Goal: Information Seeking & Learning: Find specific fact

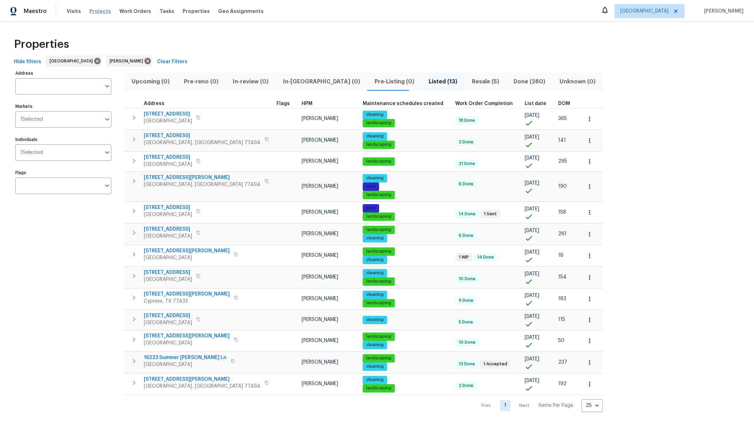
click at [99, 11] on span "Projects" at bounding box center [100, 11] width 22 height 7
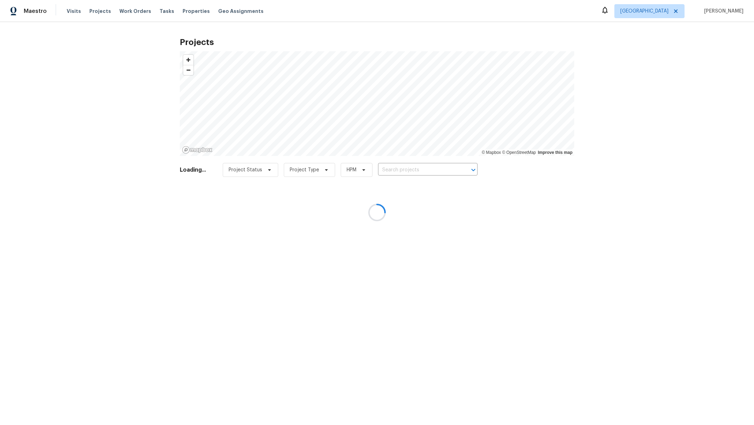
click at [417, 174] on div at bounding box center [377, 212] width 754 height 425
click at [415, 169] on div at bounding box center [377, 212] width 754 height 425
click at [411, 173] on div at bounding box center [377, 212] width 754 height 425
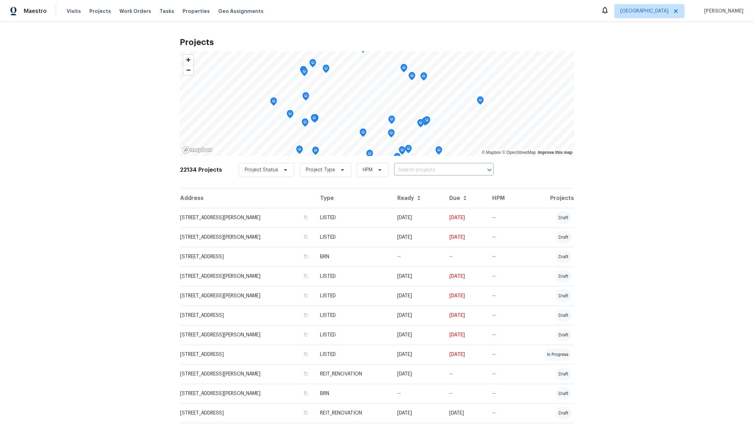
click at [411, 173] on input "text" at bounding box center [434, 170] width 80 height 11
type input "16223 summer"
click at [411, 191] on li "[STREET_ADDRESS][PERSON_NAME]" at bounding box center [436, 185] width 102 height 12
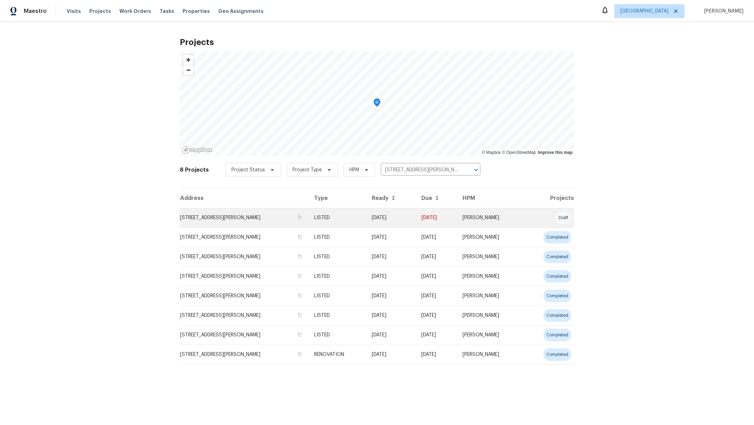
click at [211, 220] on td "[STREET_ADDRESS][PERSON_NAME]" at bounding box center [244, 218] width 129 height 20
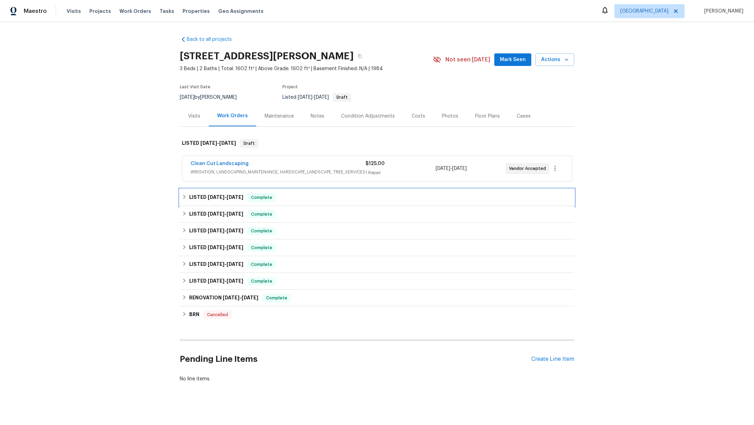
click at [208, 199] on h6 "LISTED [DATE] - [DATE]" at bounding box center [216, 197] width 54 height 8
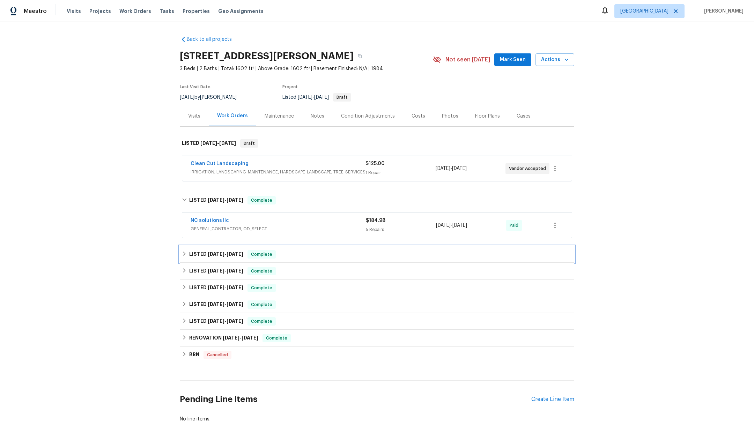
click at [208, 252] on span "[DATE]" at bounding box center [216, 254] width 17 height 5
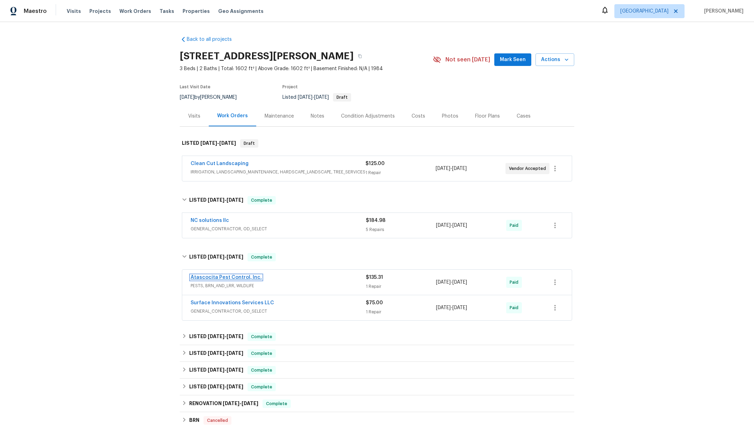
click at [203, 276] on link "Atascocita Pest Control, Inc." at bounding box center [226, 277] width 71 height 5
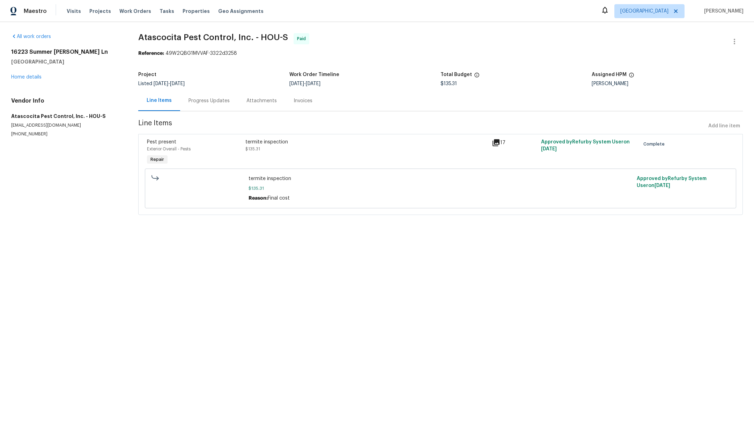
click at [214, 98] on div "Progress Updates" at bounding box center [209, 100] width 41 height 7
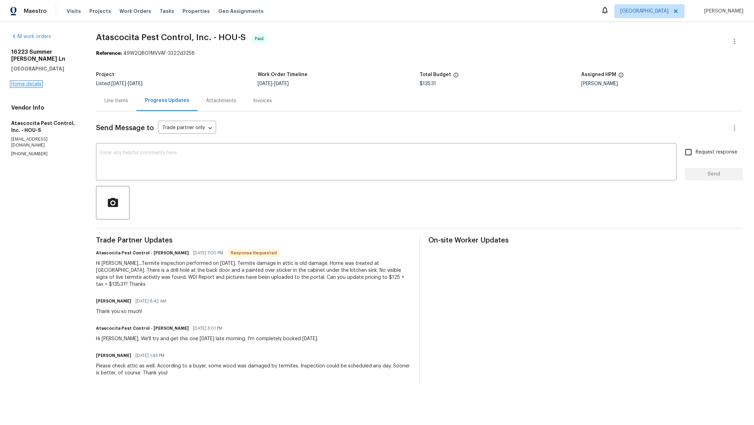
click at [35, 82] on link "Home details" at bounding box center [26, 84] width 30 height 5
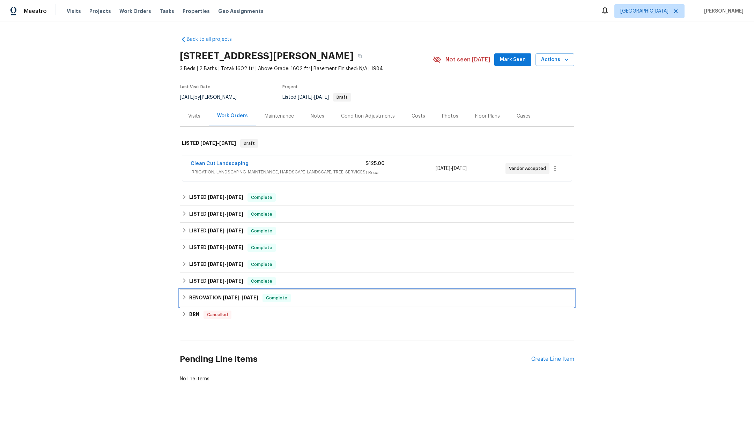
click at [195, 295] on h6 "RENOVATION [DATE] - [DATE]" at bounding box center [223, 298] width 69 height 8
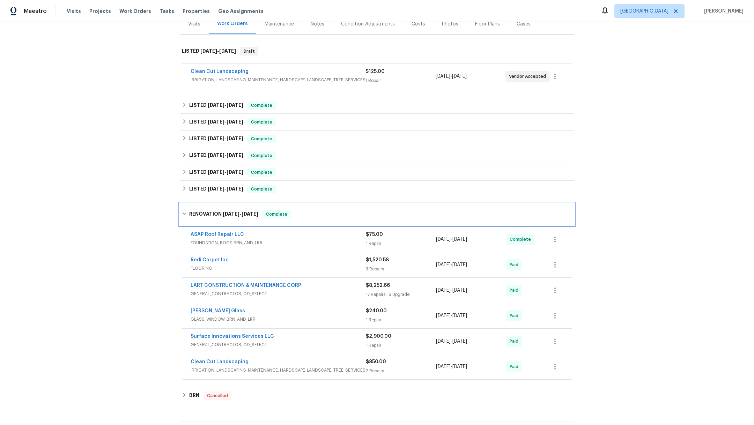
scroll to position [91, 0]
click at [225, 188] on span "[DATE] - [DATE]" at bounding box center [226, 190] width 36 height 5
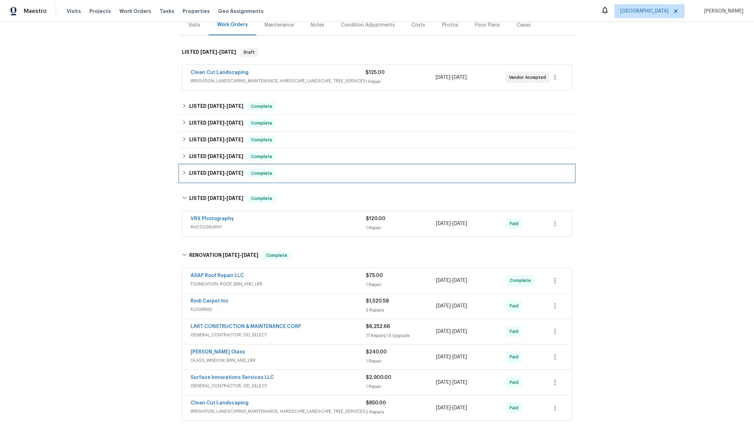
click at [217, 174] on span "[DATE]" at bounding box center [216, 173] width 17 height 5
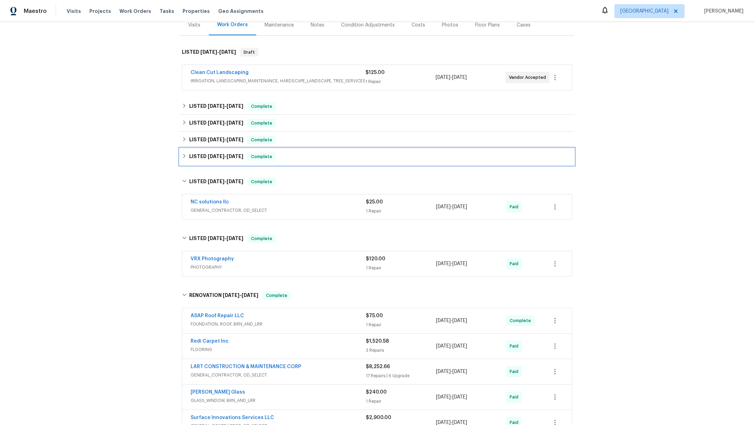
click at [211, 159] on h6 "LISTED [DATE] - [DATE]" at bounding box center [216, 157] width 54 height 8
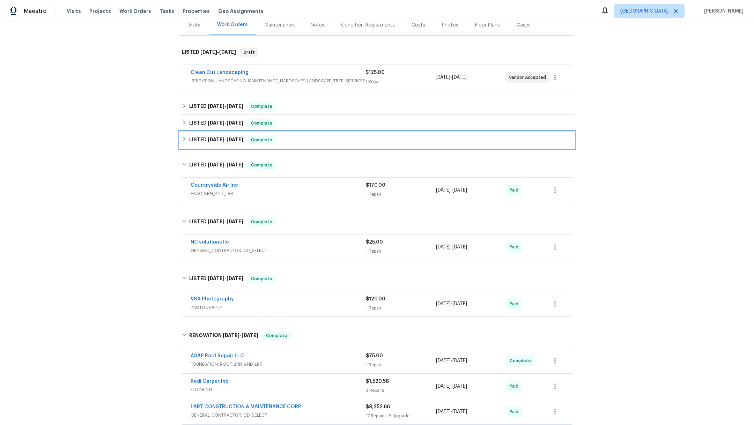
click at [200, 142] on h6 "LISTED [DATE] - [DATE]" at bounding box center [216, 140] width 54 height 8
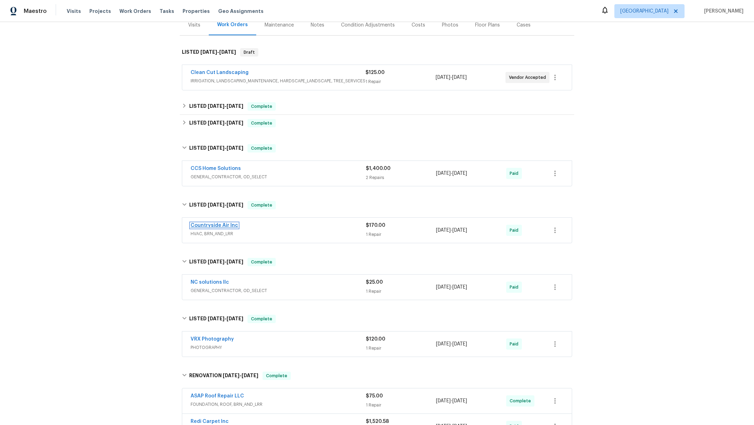
click at [211, 224] on link "Countryside Air Inc" at bounding box center [214, 225] width 47 height 5
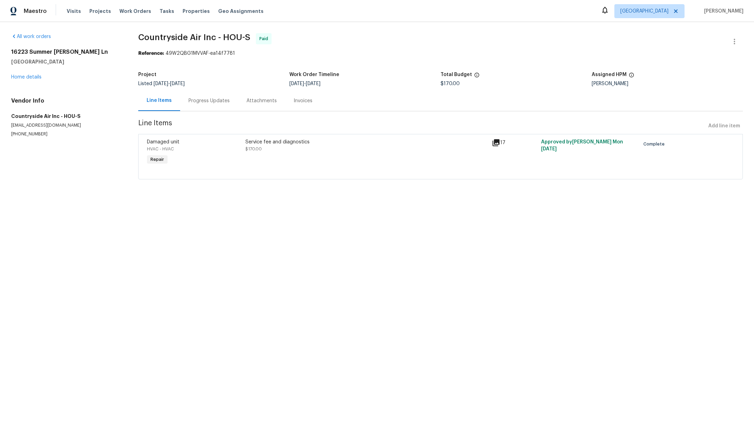
click at [216, 101] on div "Progress Updates" at bounding box center [209, 100] width 41 height 7
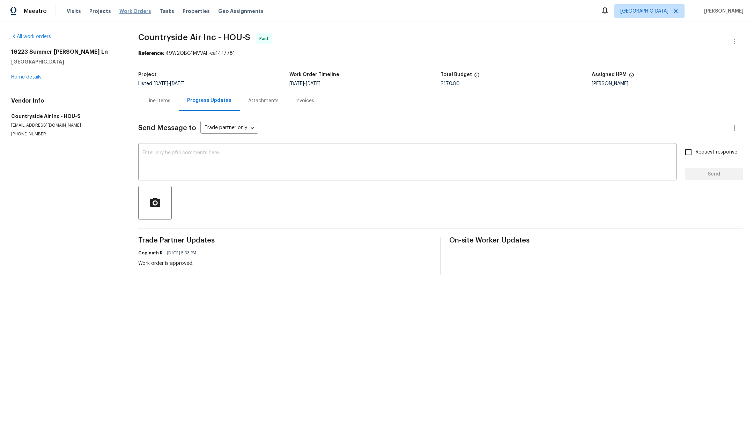
click at [141, 13] on span "Work Orders" at bounding box center [135, 11] width 32 height 7
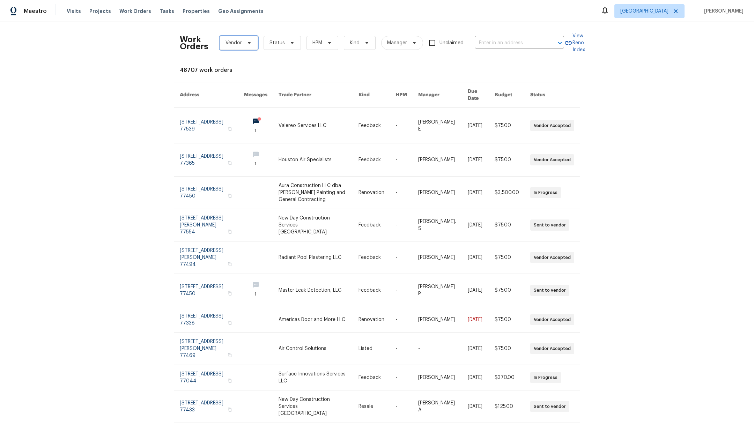
click at [230, 47] on span "Vendor" at bounding box center [239, 43] width 38 height 14
type input "country"
click at [232, 79] on div "Countryside Air Inc - HOU-S" at bounding box center [251, 81] width 64 height 7
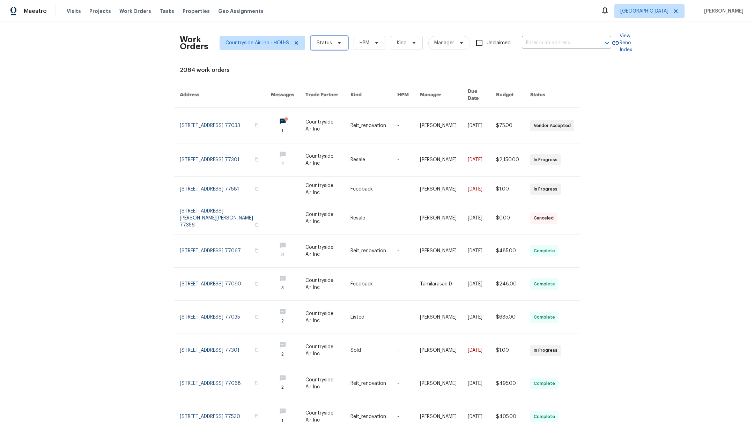
click at [320, 38] on span "Status" at bounding box center [329, 43] width 37 height 14
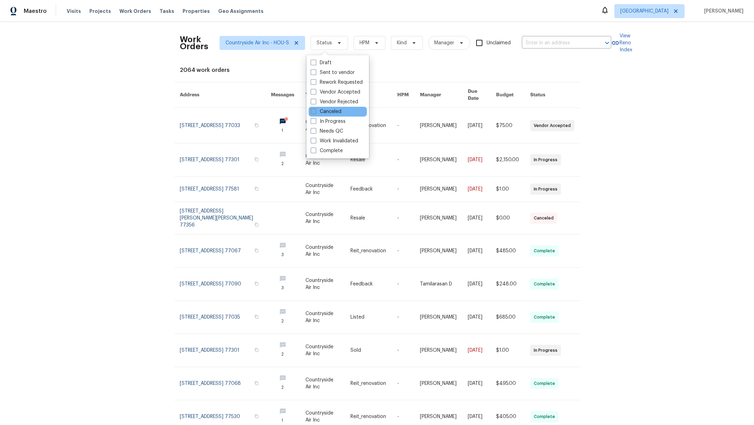
click at [313, 112] on span at bounding box center [314, 112] width 6 height 6
click at [313, 112] on input "Canceled" at bounding box center [313, 110] width 5 height 5
checkbox input "true"
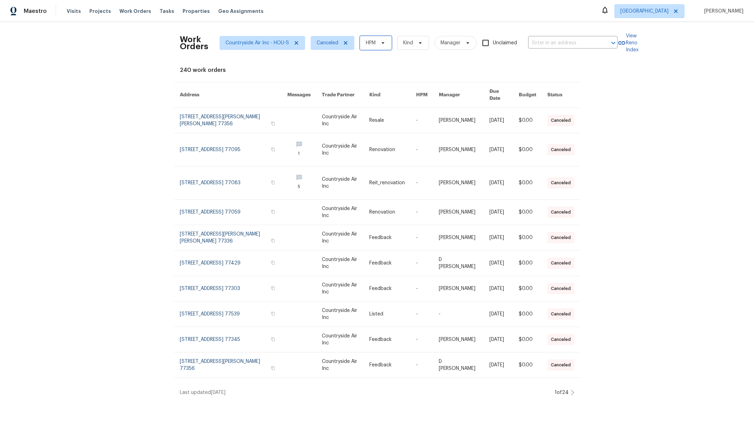
click at [367, 47] on span "HPM" at bounding box center [376, 43] width 32 height 14
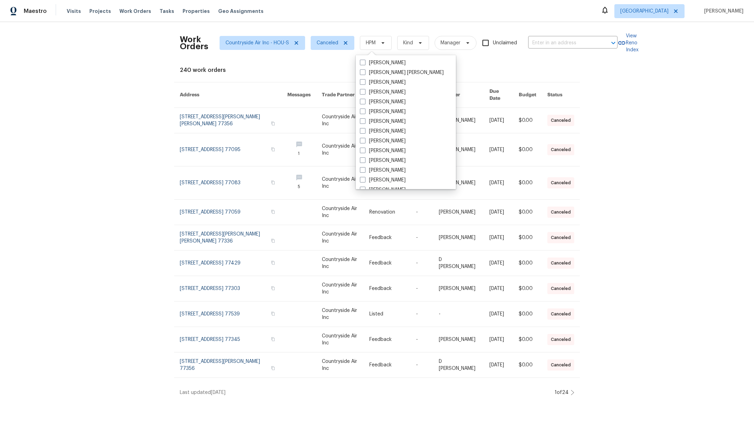
scroll to position [124, 0]
click at [363, 66] on span at bounding box center [363, 66] width 6 height 6
click at [363, 66] on input "[PERSON_NAME]" at bounding box center [362, 65] width 5 height 5
checkbox input "true"
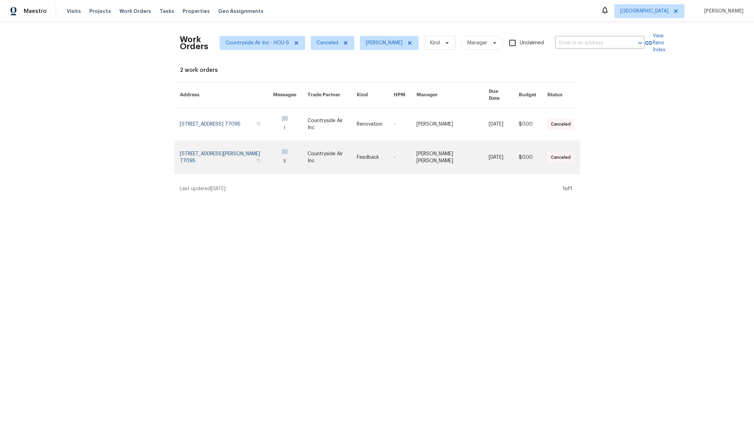
click at [222, 154] on link at bounding box center [226, 157] width 93 height 33
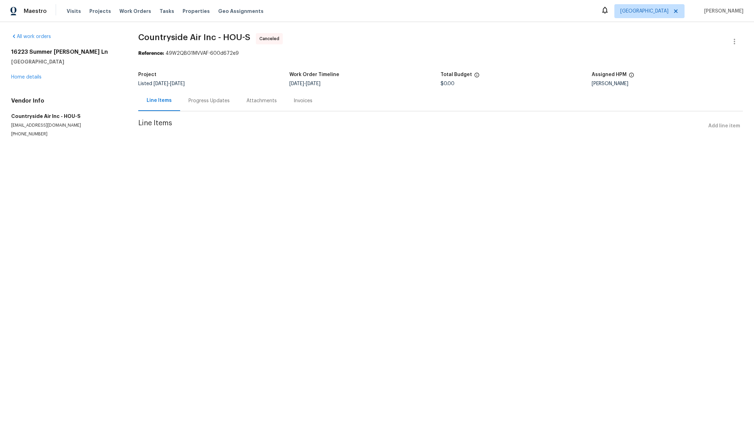
click at [205, 100] on div "Progress Updates" at bounding box center [209, 100] width 41 height 7
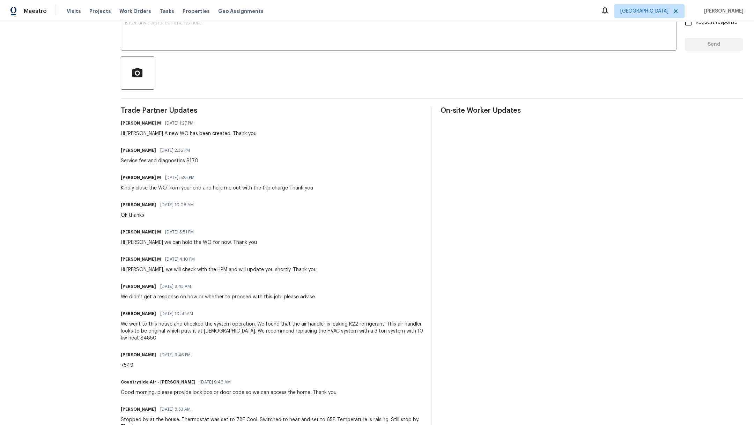
scroll to position [162, 0]
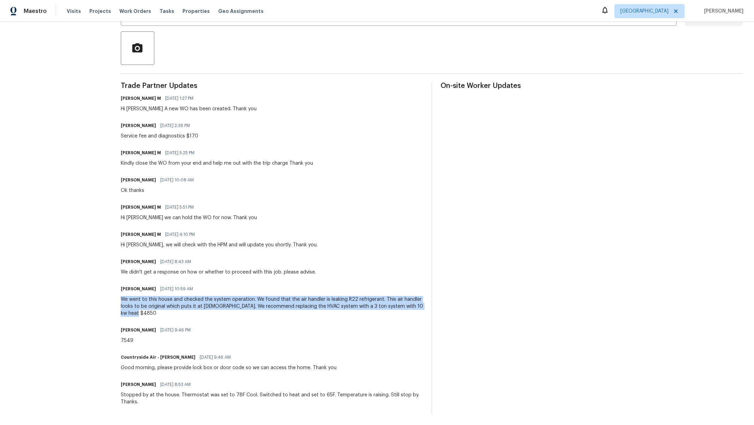
drag, startPoint x: 124, startPoint y: 291, endPoint x: 143, endPoint y: 303, distance: 22.7
click at [144, 304] on div "We went to this house and checked the system operation. We found that the air h…" at bounding box center [272, 306] width 302 height 21
copy div "We went to this house and checked the system operation. We found that the air h…"
